Goal: Information Seeking & Learning: Learn about a topic

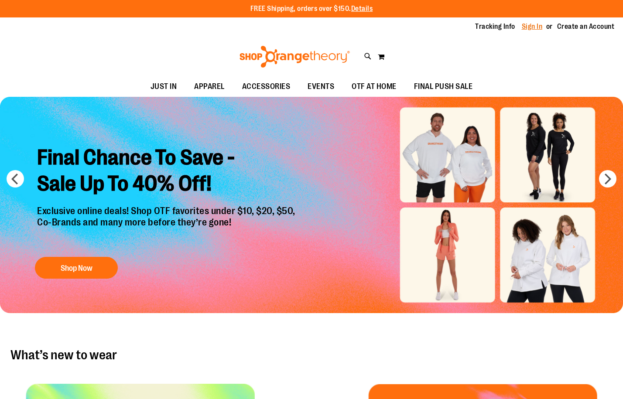
type input "**********"
click at [535, 23] on link "Sign In" at bounding box center [532, 27] width 21 height 10
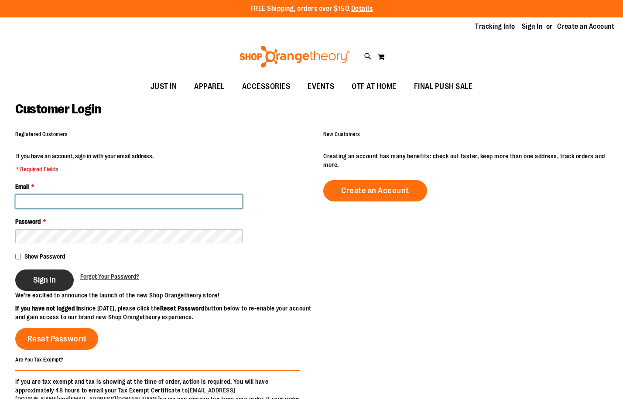
type input "**********"
click at [49, 284] on span "Sign In" at bounding box center [44, 280] width 23 height 10
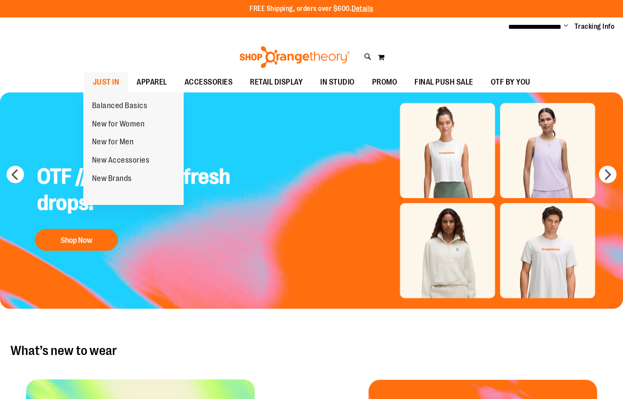
type input "**********"
click at [109, 84] on span "JUST IN" at bounding box center [106, 82] width 27 height 20
click at [114, 140] on span "New for Men" at bounding box center [113, 142] width 42 height 11
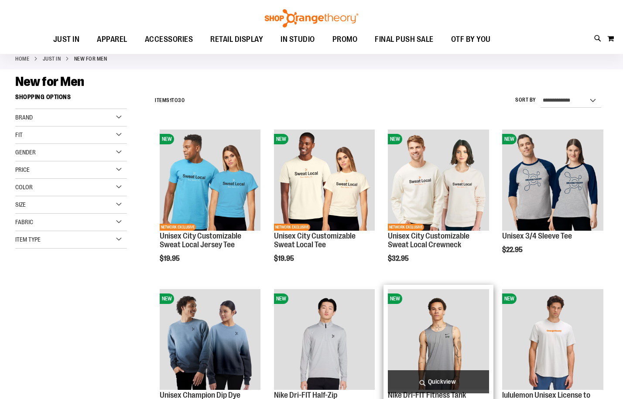
scroll to position [130, 0]
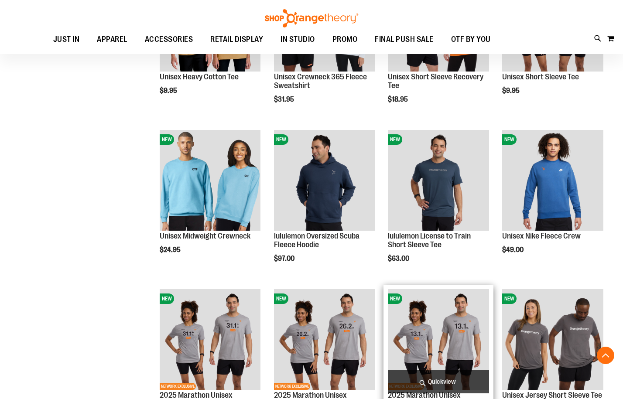
scroll to position [523, 0]
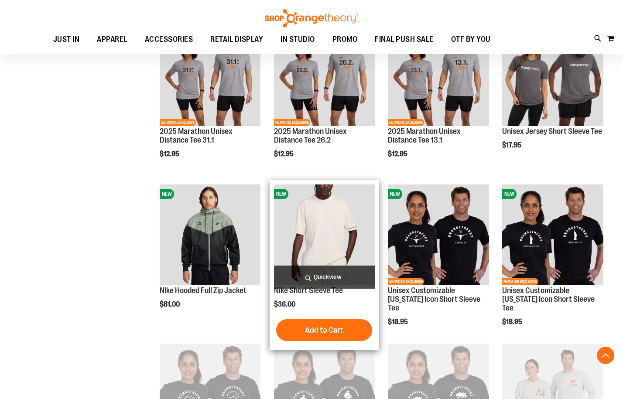
scroll to position [741, 0]
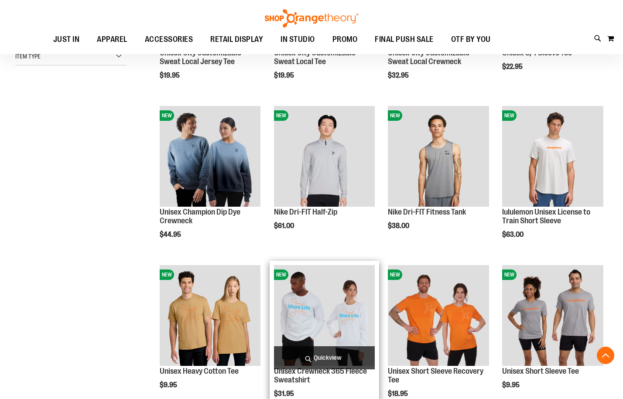
scroll to position [174, 0]
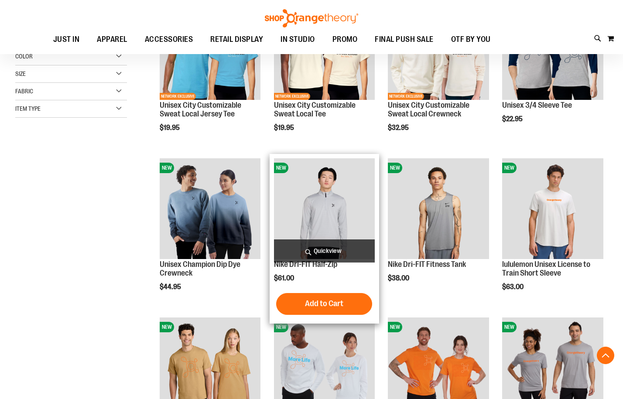
type input "**********"
click at [356, 184] on img "product" at bounding box center [324, 208] width 101 height 101
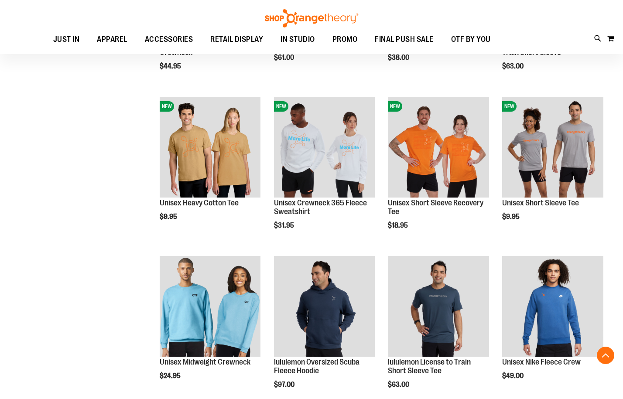
scroll to position [395, 0]
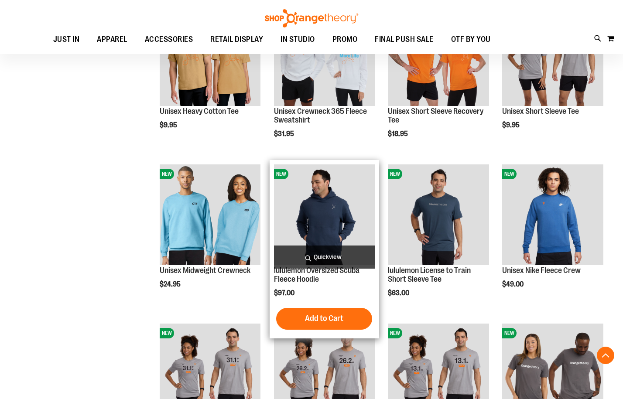
type input "**********"
click at [324, 218] on img "product" at bounding box center [324, 214] width 101 height 101
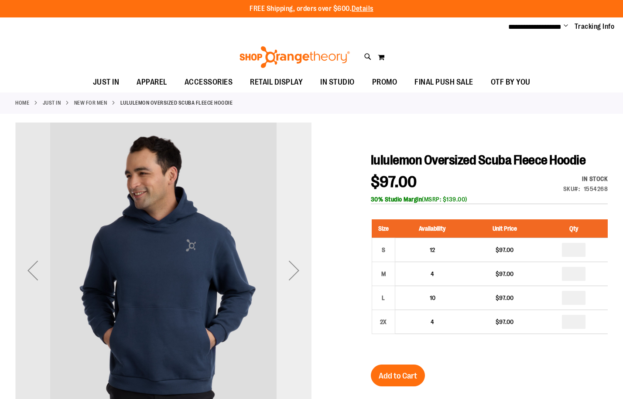
type input "**********"
click at [295, 259] on div "Next" at bounding box center [293, 270] width 35 height 35
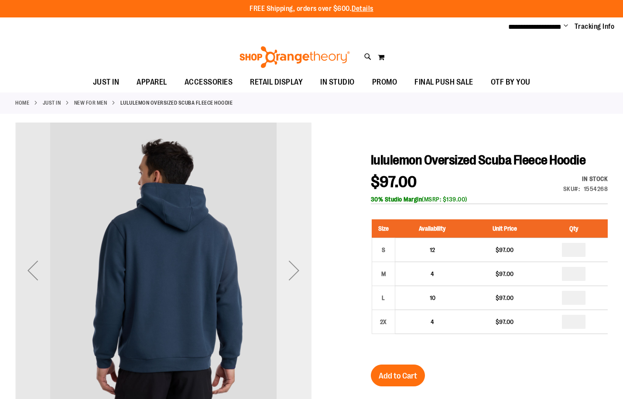
click at [300, 268] on div "Next" at bounding box center [293, 270] width 35 height 35
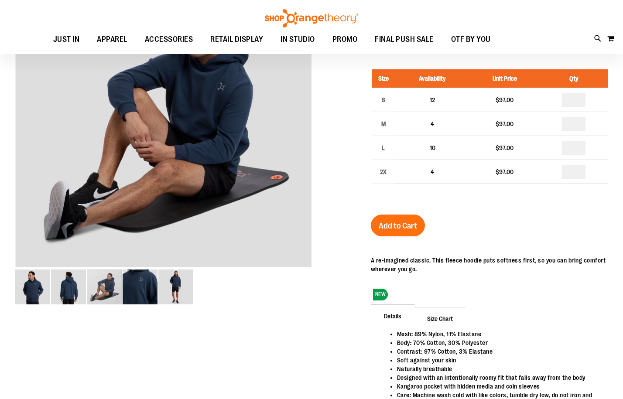
scroll to position [43, 0]
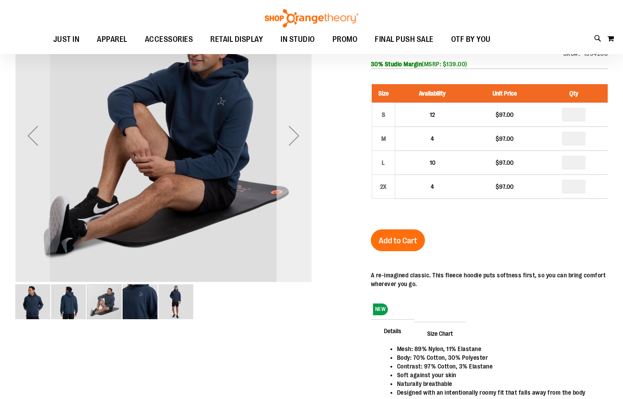
click at [293, 139] on div "Next" at bounding box center [293, 135] width 35 height 35
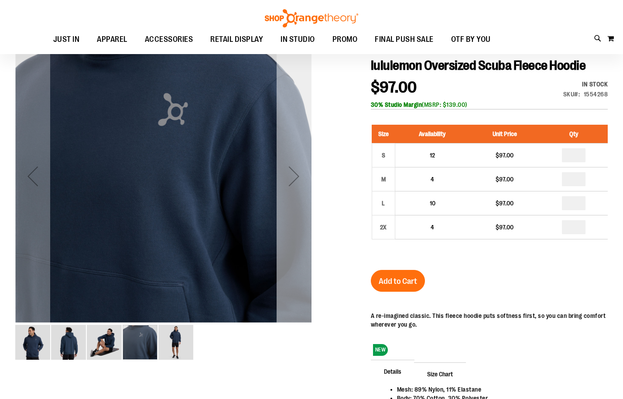
scroll to position [0, 0]
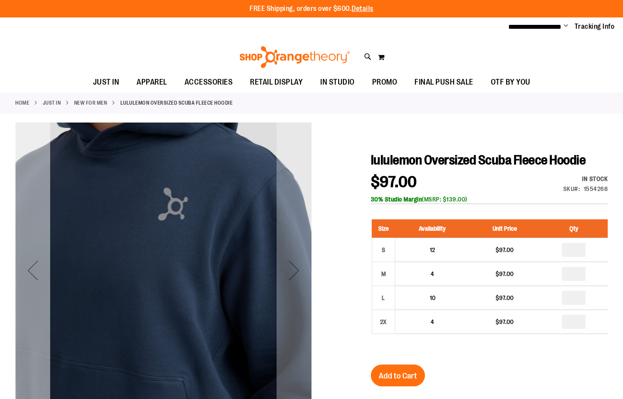
click at [23, 287] on div "Previous" at bounding box center [32, 270] width 35 height 35
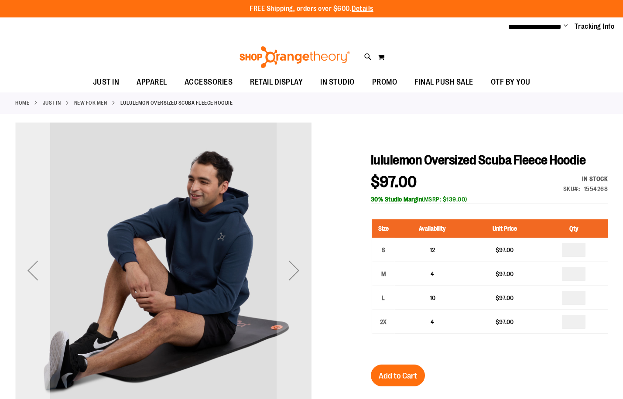
click at [19, 286] on div "Previous" at bounding box center [32, 270] width 35 height 35
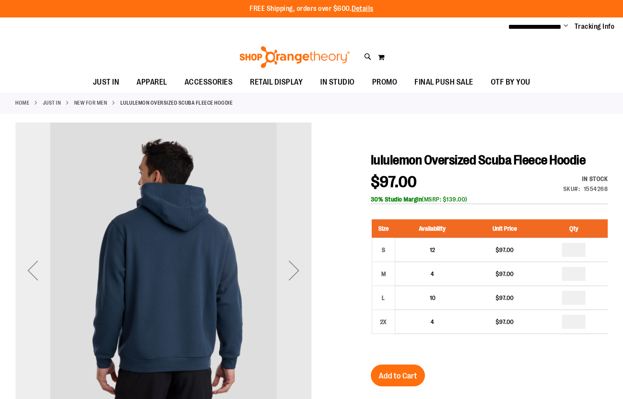
drag, startPoint x: 30, startPoint y: 278, endPoint x: 49, endPoint y: 276, distance: 18.8
click at [33, 277] on div "Previous" at bounding box center [32, 270] width 35 height 35
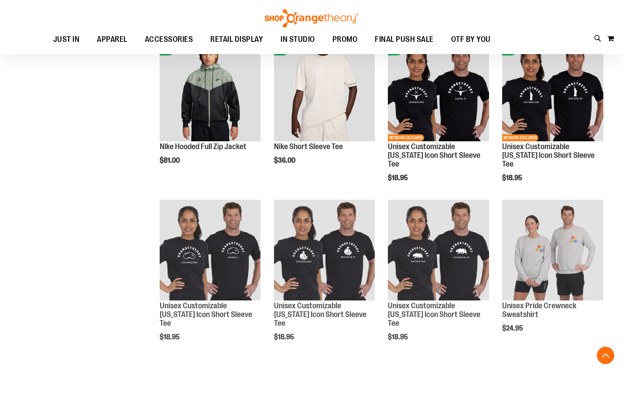
scroll to position [306, 0]
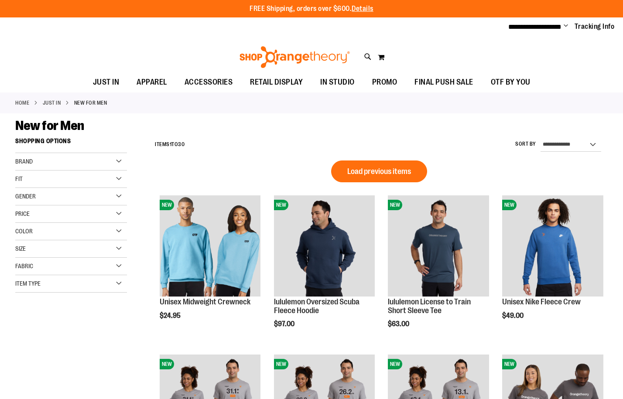
type input "**********"
click at [59, 158] on div "Brand" at bounding box center [71, 161] width 112 height 17
click at [29, 177] on link "Nike" at bounding box center [66, 179] width 107 height 9
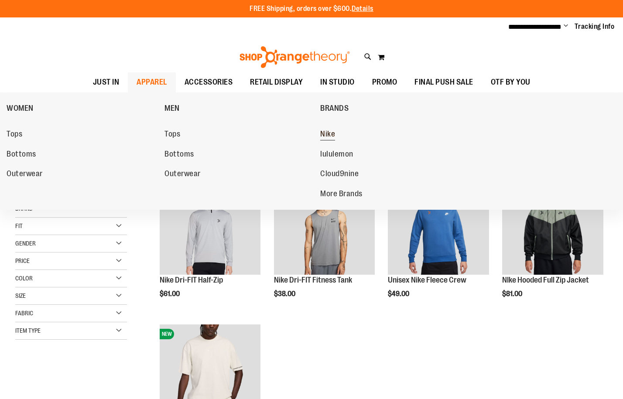
click at [331, 138] on span "Nike" at bounding box center [327, 135] width 15 height 11
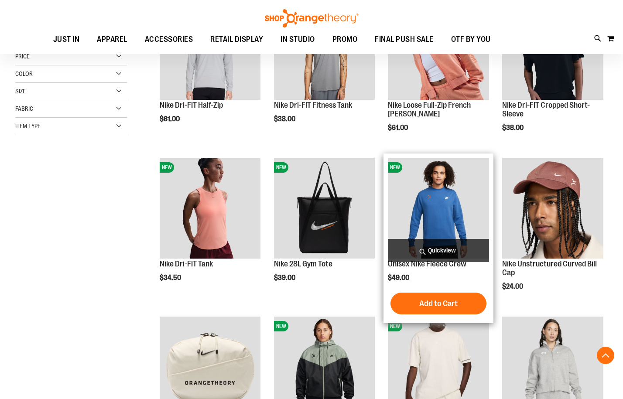
scroll to position [305, 0]
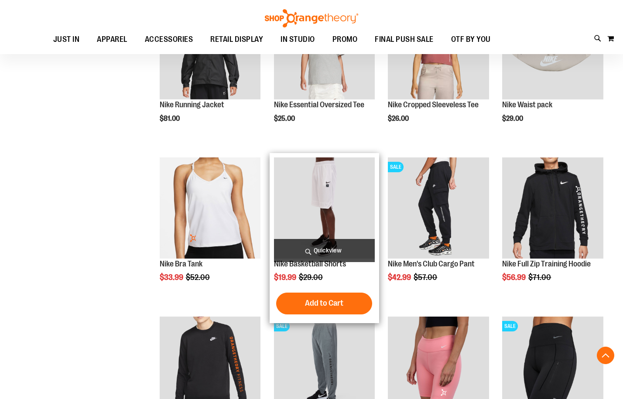
scroll to position [646, 0]
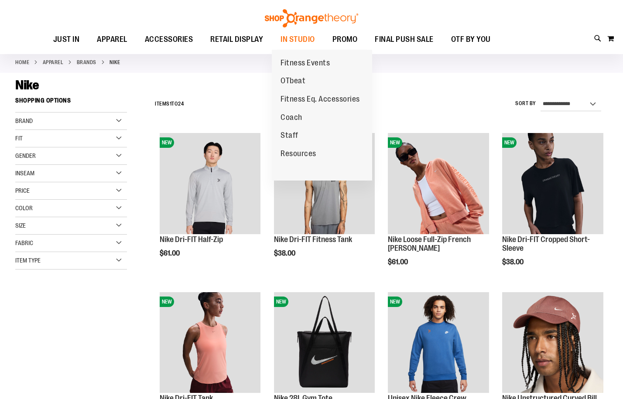
scroll to position [36, 0]
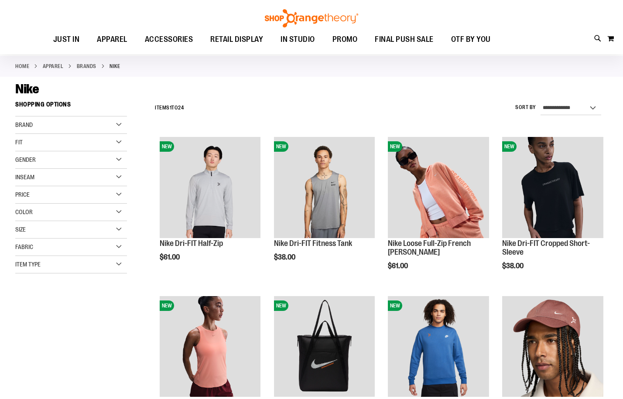
type input "**********"
click at [89, 64] on link "BRANDS" at bounding box center [87, 66] width 20 height 8
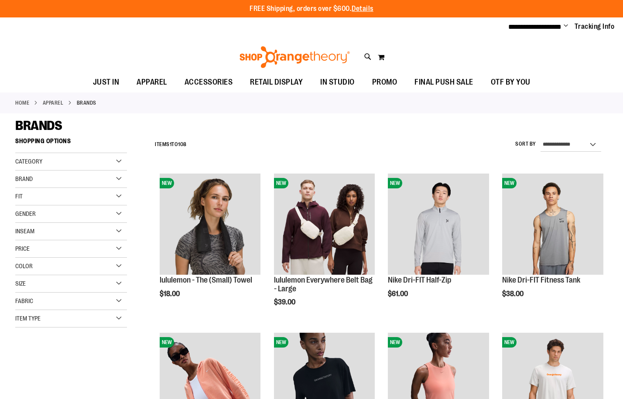
type input "**********"
click at [109, 161] on div "Category" at bounding box center [71, 161] width 112 height 17
click at [55, 188] on link "lululemon" at bounding box center [66, 188] width 107 height 9
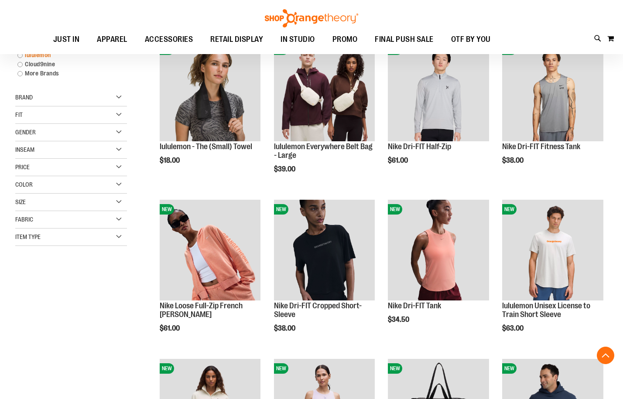
scroll to position [133, 0]
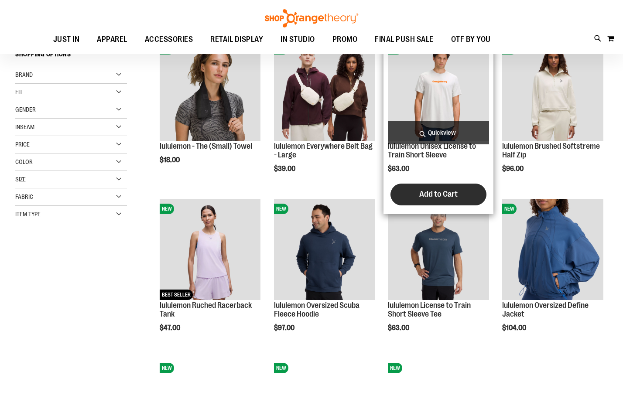
scroll to position [89, 0]
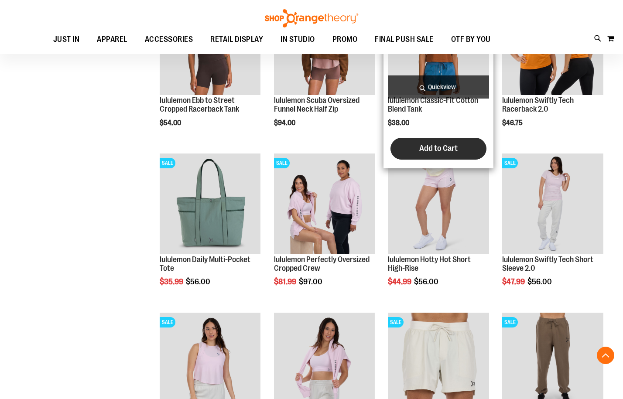
scroll to position [743, 0]
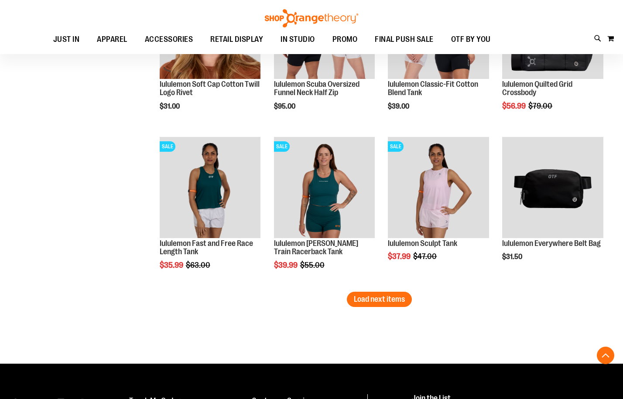
scroll to position [1310, 0]
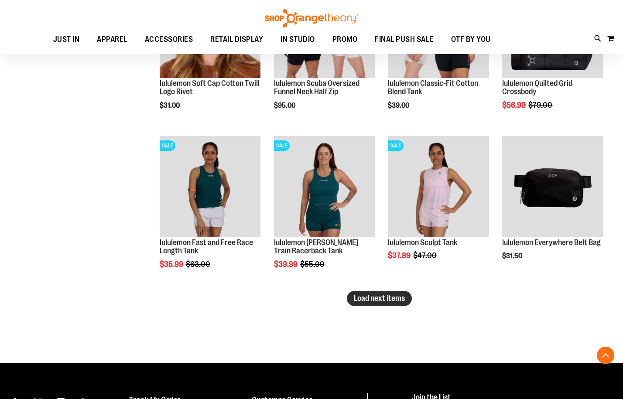
click at [383, 291] on button "Load next items" at bounding box center [379, 298] width 65 height 15
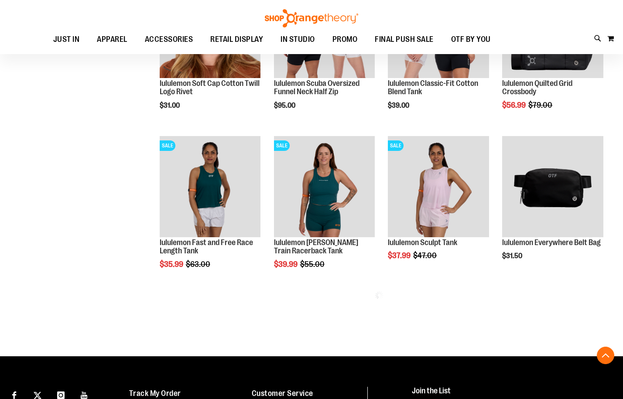
click at [383, 291] on img at bounding box center [379, 295] width 9 height 9
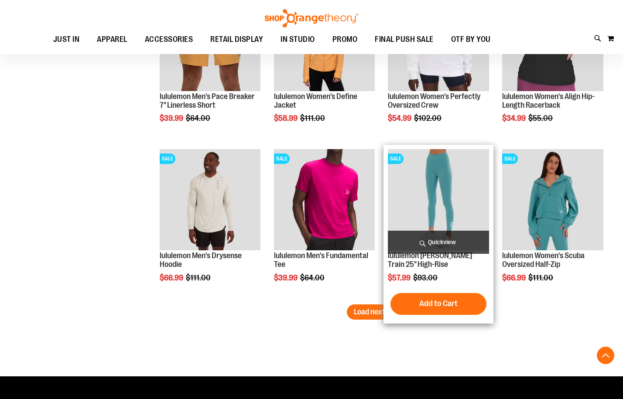
scroll to position [1790, 0]
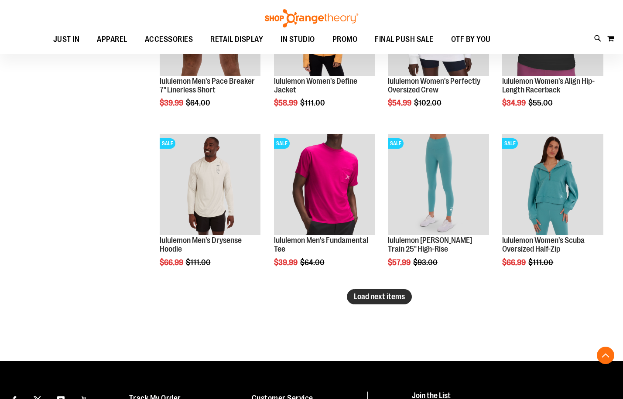
click at [375, 297] on span "Load next items" at bounding box center [379, 296] width 51 height 9
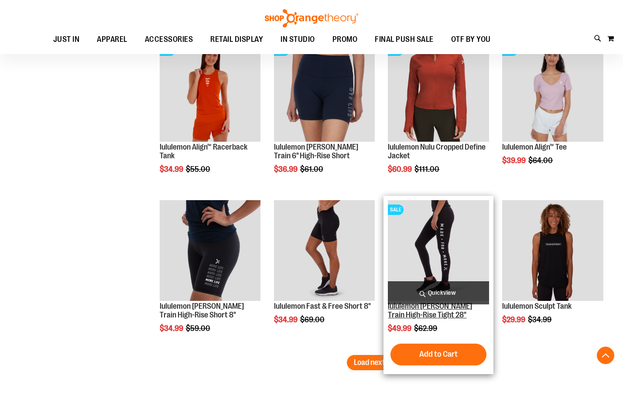
scroll to position [2270, 0]
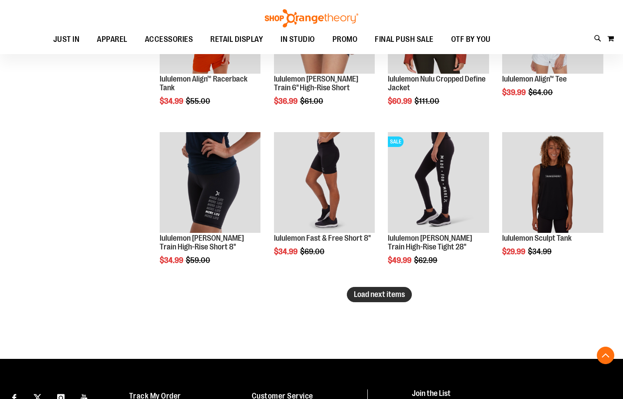
click at [389, 301] on button "Load next items" at bounding box center [379, 294] width 65 height 15
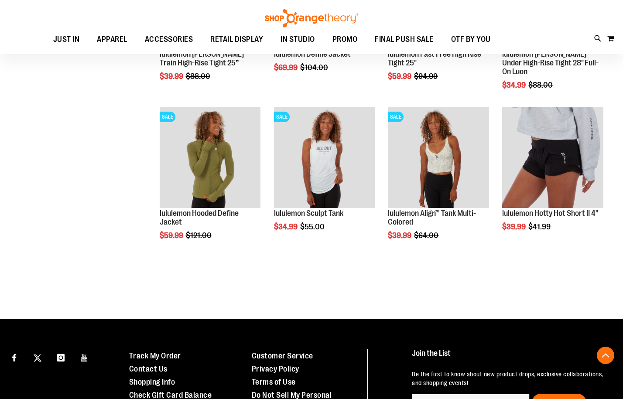
scroll to position [2619, 0]
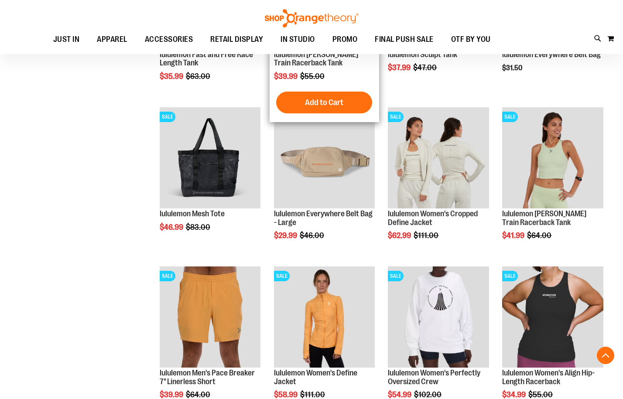
scroll to position [1441, 0]
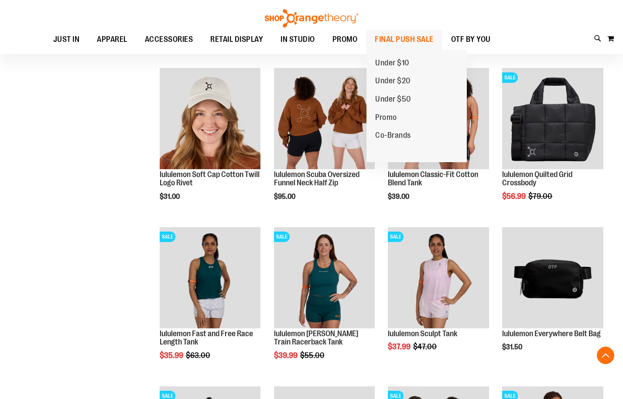
scroll to position [1136, 0]
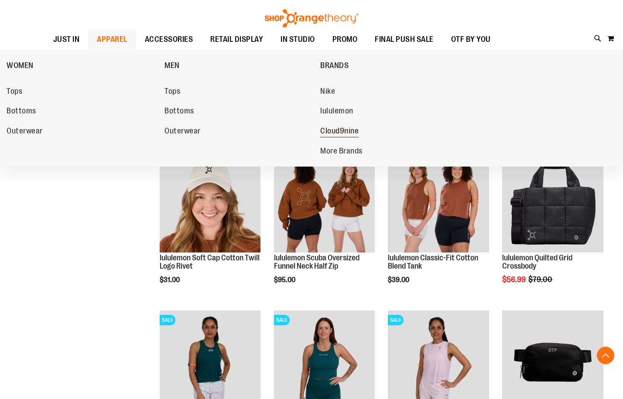
click at [353, 135] on span "Cloud9nine" at bounding box center [339, 131] width 38 height 11
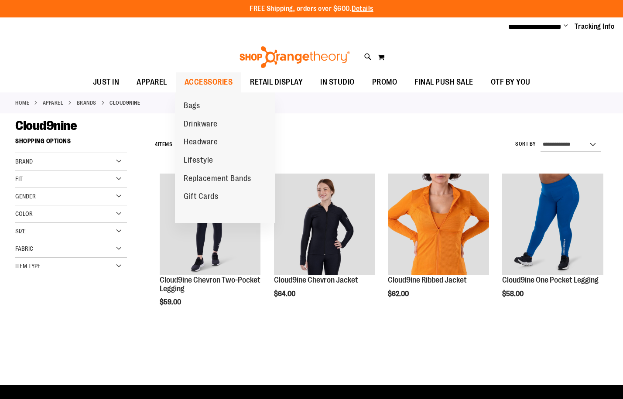
type input "**********"
click at [191, 84] on span "ACCESSORIES" at bounding box center [208, 82] width 48 height 20
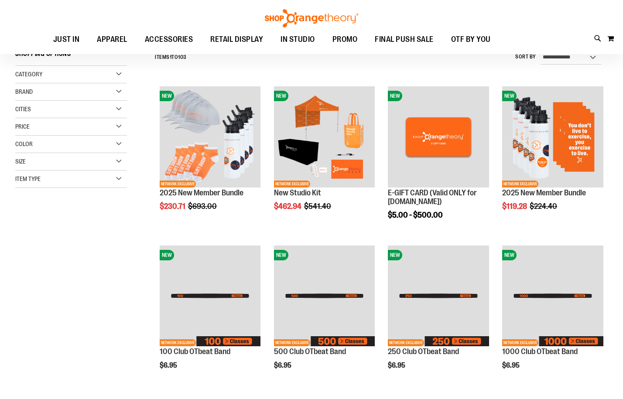
scroll to position [87, 0]
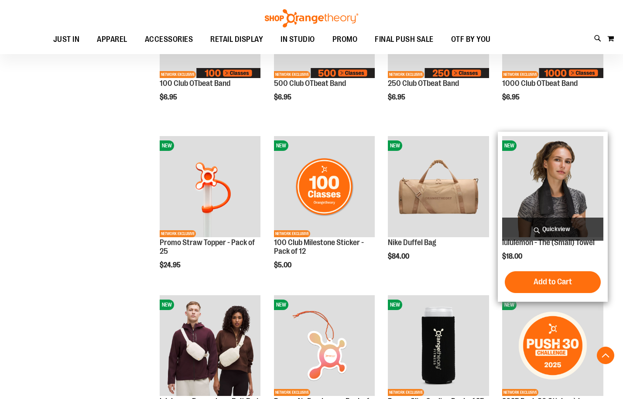
scroll to position [479, 0]
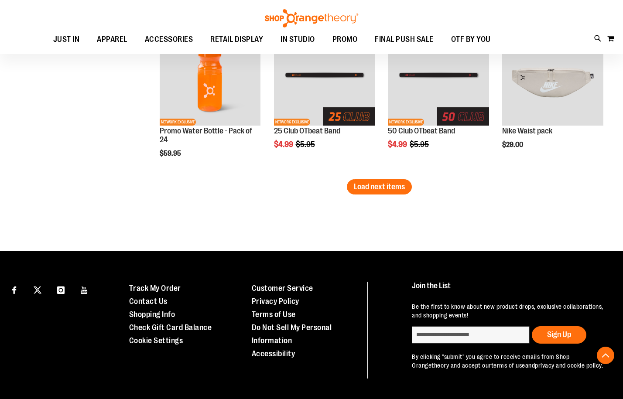
scroll to position [1439, 0]
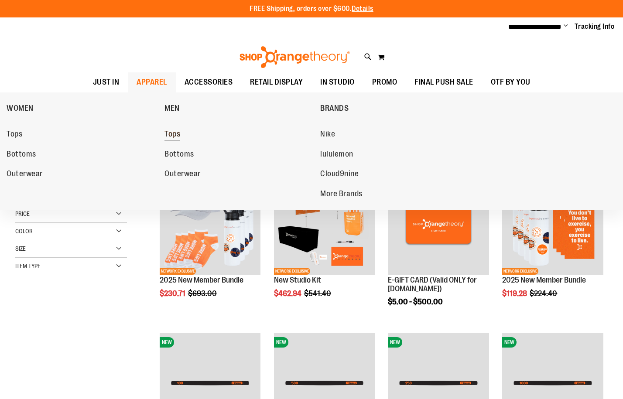
type input "**********"
click at [169, 134] on span "Tops" at bounding box center [172, 135] width 16 height 11
click at [169, 134] on div "**********" at bounding box center [378, 144] width 457 height 23
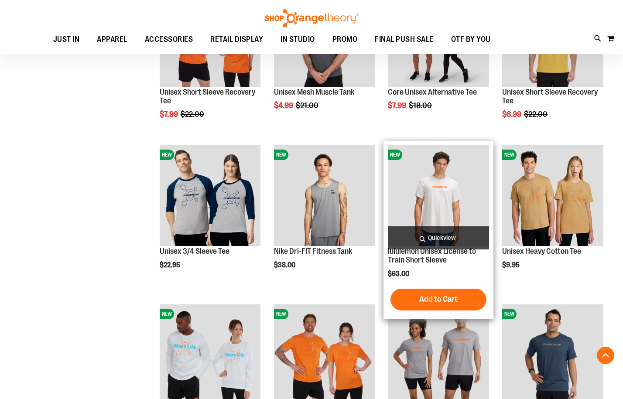
scroll to position [480, 0]
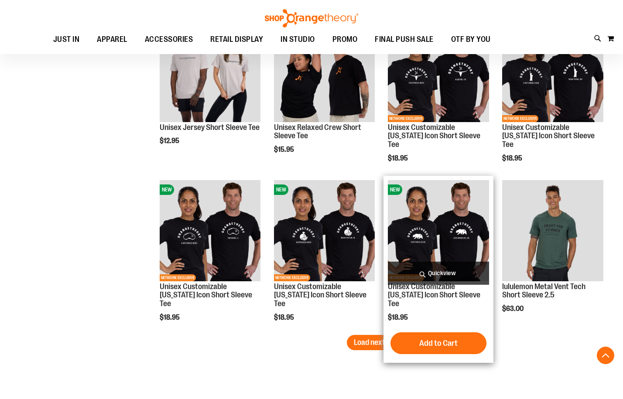
scroll to position [1177, 0]
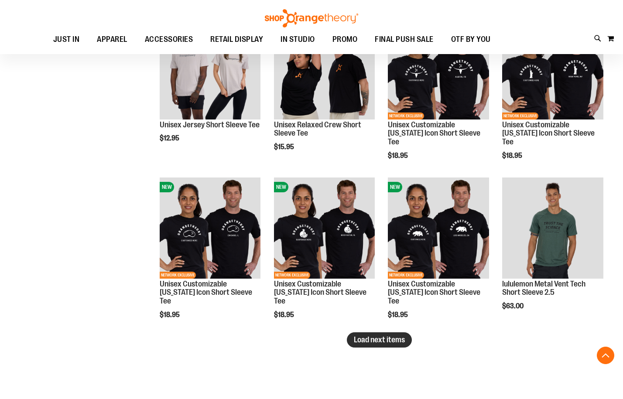
type input "**********"
click at [372, 334] on button "Load next items" at bounding box center [379, 339] width 65 height 15
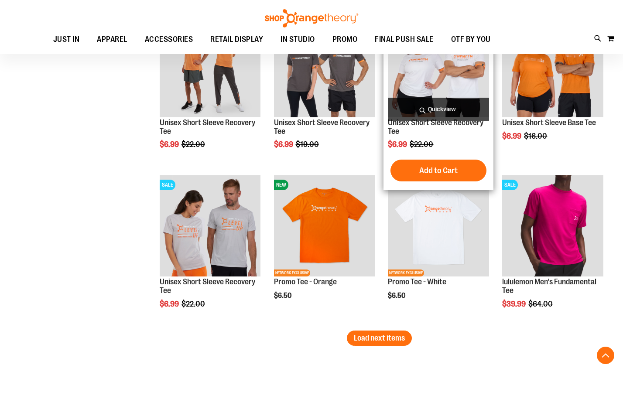
scroll to position [1701, 0]
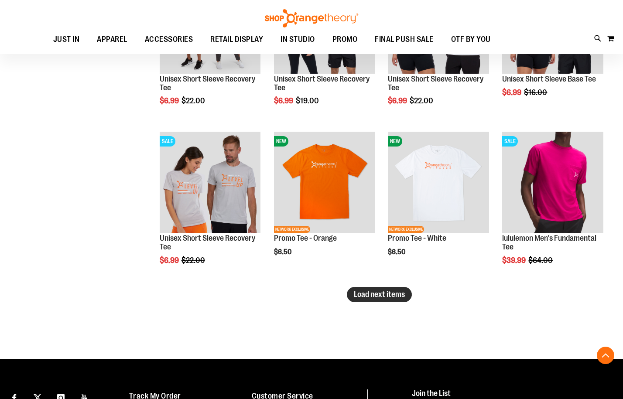
click at [396, 297] on span "Load next items" at bounding box center [379, 294] width 51 height 9
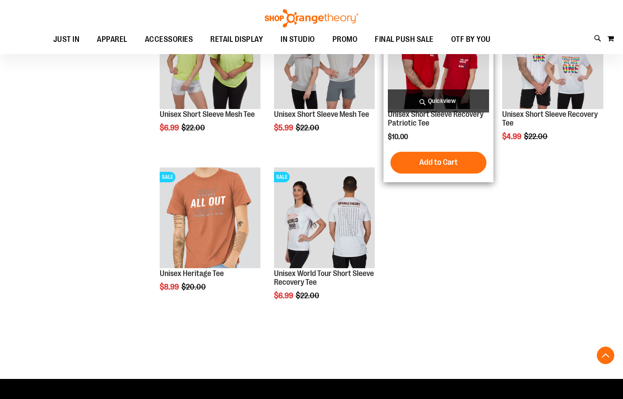
scroll to position [2006, 0]
